Goal: Check status: Check status

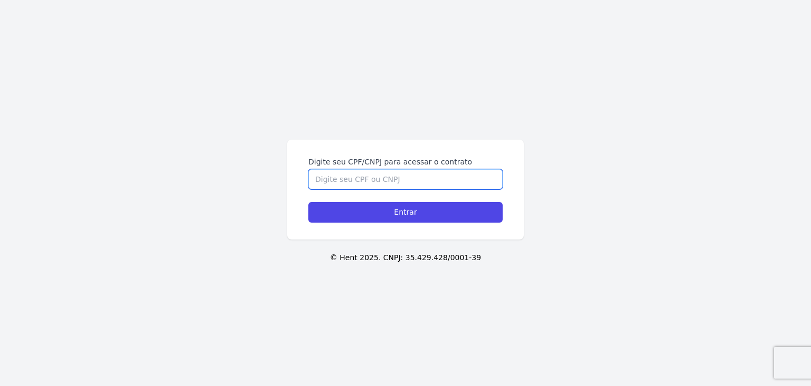
click at [330, 174] on input "Digite seu CPF/CNPJ para acessar o contrato" at bounding box center [405, 179] width 194 height 20
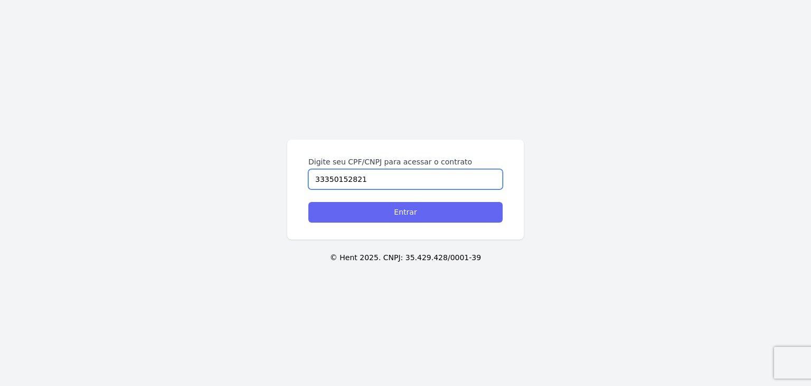
type input "33350152821"
click at [363, 209] on input "Entrar" at bounding box center [405, 212] width 194 height 21
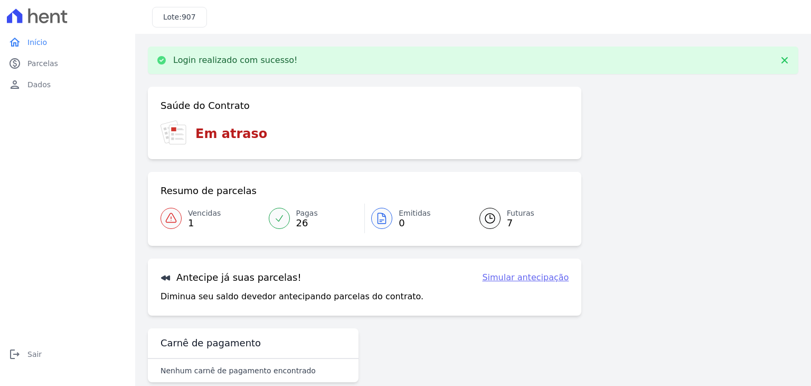
click at [209, 219] on span "1" at bounding box center [204, 223] width 33 height 8
